Goal: Check status: Check status

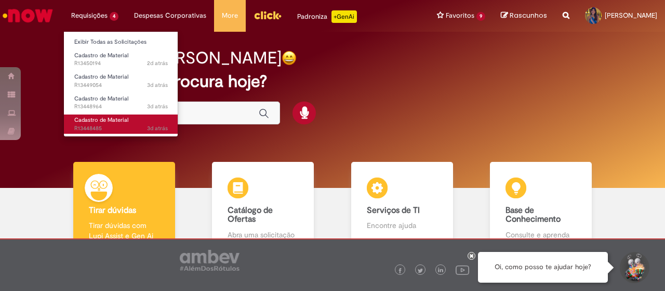
click at [117, 123] on span "Cadastro de Material" at bounding box center [101, 120] width 54 height 8
click at [112, 123] on span "Cadastro de Material" at bounding box center [101, 120] width 54 height 8
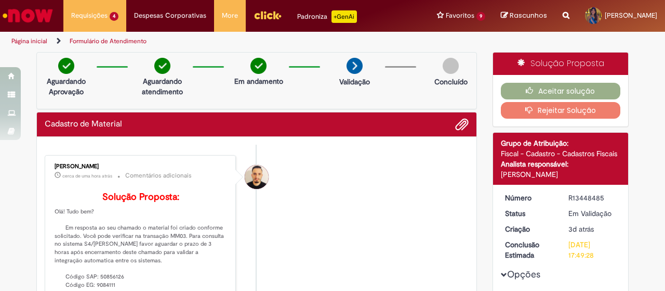
click at [42, 20] on img "Ir para a Homepage" at bounding box center [28, 15] width 54 height 21
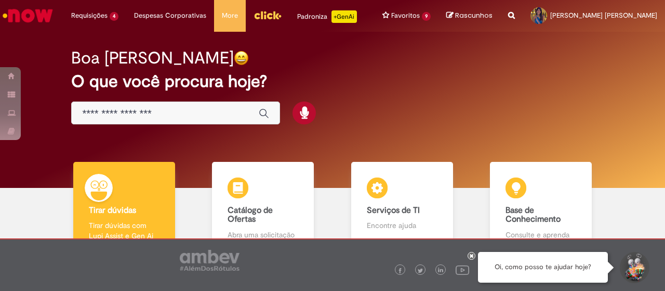
click at [27, 16] on img "Ir para a Homepage" at bounding box center [28, 15] width 54 height 21
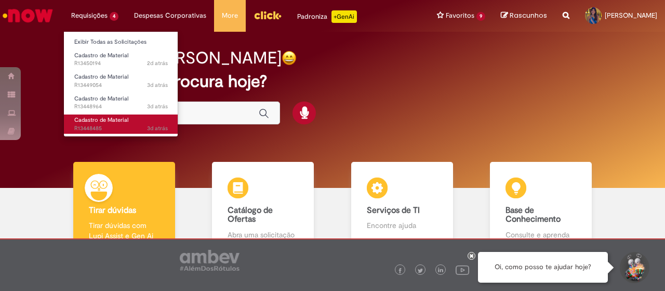
click at [112, 125] on span "3d atrás 3 dias atrás R13448485" at bounding box center [121, 128] width 94 height 8
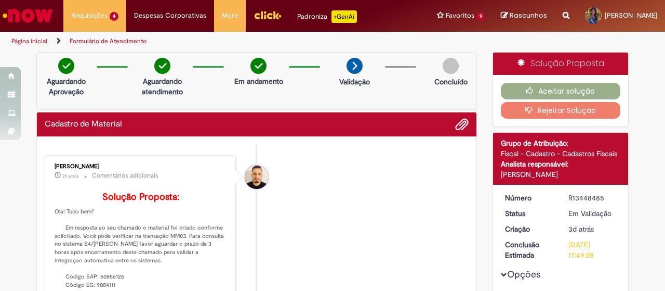
click at [38, 16] on img "Ir para a Homepage" at bounding box center [28, 15] width 54 height 21
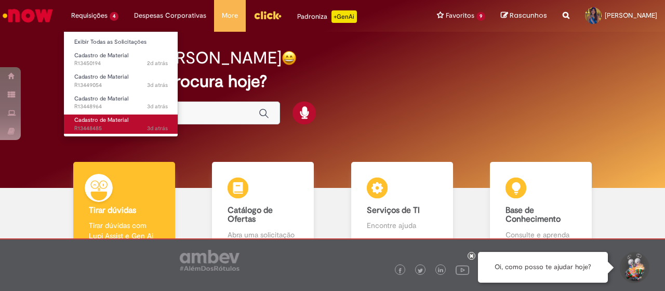
click at [109, 125] on span "3d atrás 3 dias atrás R13448485" at bounding box center [121, 128] width 94 height 8
